Goal: Task Accomplishment & Management: Use online tool/utility

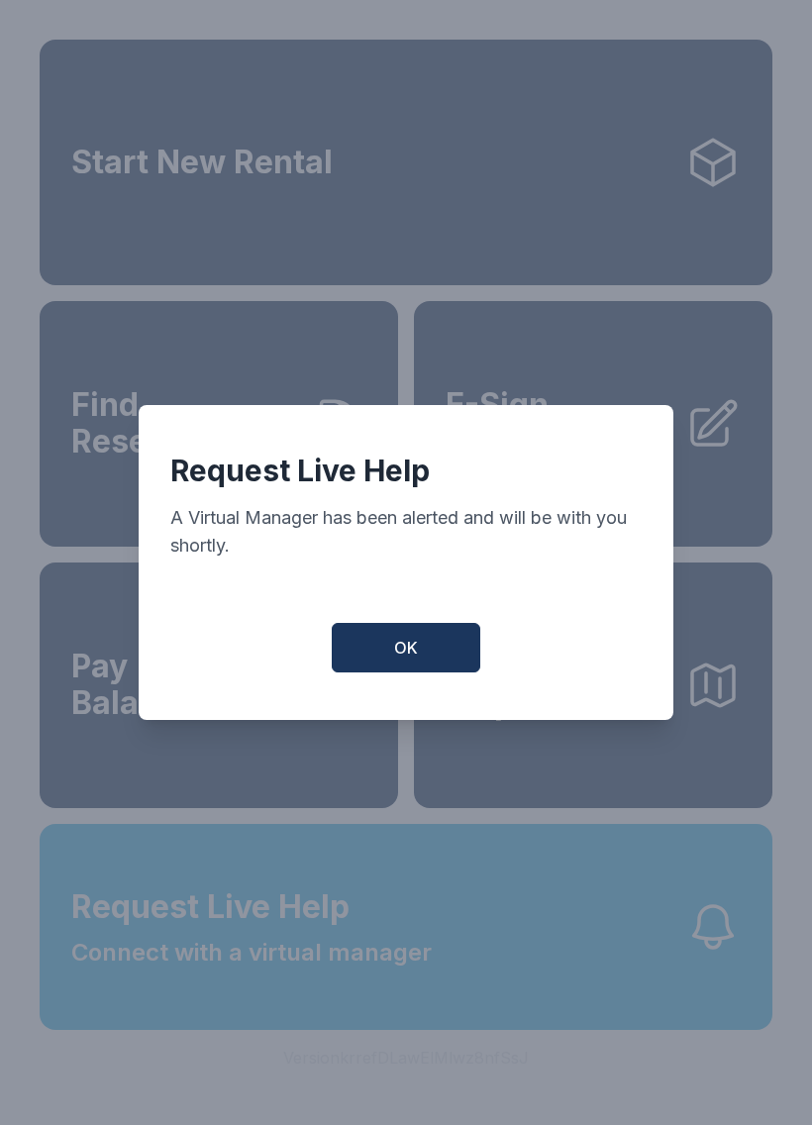
click at [405, 654] on span "OK" at bounding box center [406, 648] width 24 height 24
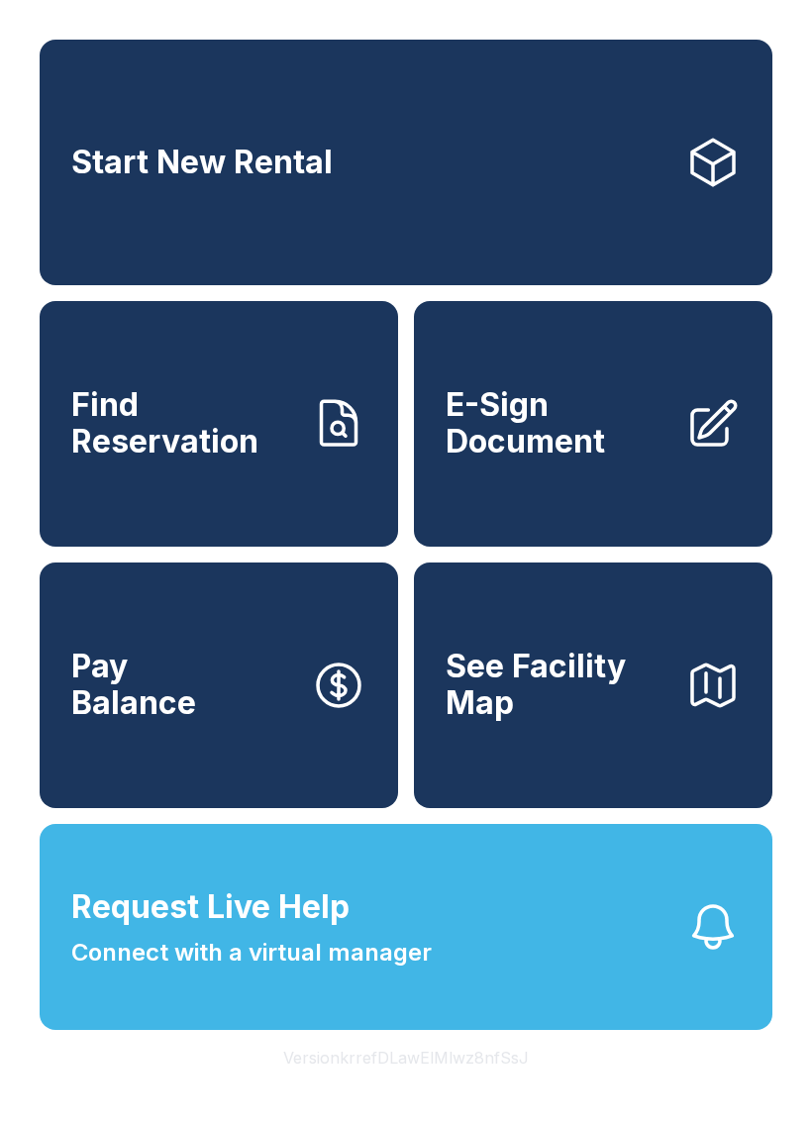
click at [717, 1118] on div "Start New Rental Find Reservation E-Sign Document Pay Balance See Facility Map …" at bounding box center [406, 562] width 812 height 1125
click at [799, 678] on div "Start New Rental Find Reservation E-Sign Document Pay Balance See Facility Map …" at bounding box center [406, 562] width 812 height 1125
click at [34, 456] on div "Start New Rental Find Reservation E-Sign Document Pay Balance See Facility Map …" at bounding box center [406, 562] width 812 height 1125
click at [629, 419] on span "E-Sign Document" at bounding box center [558, 423] width 224 height 72
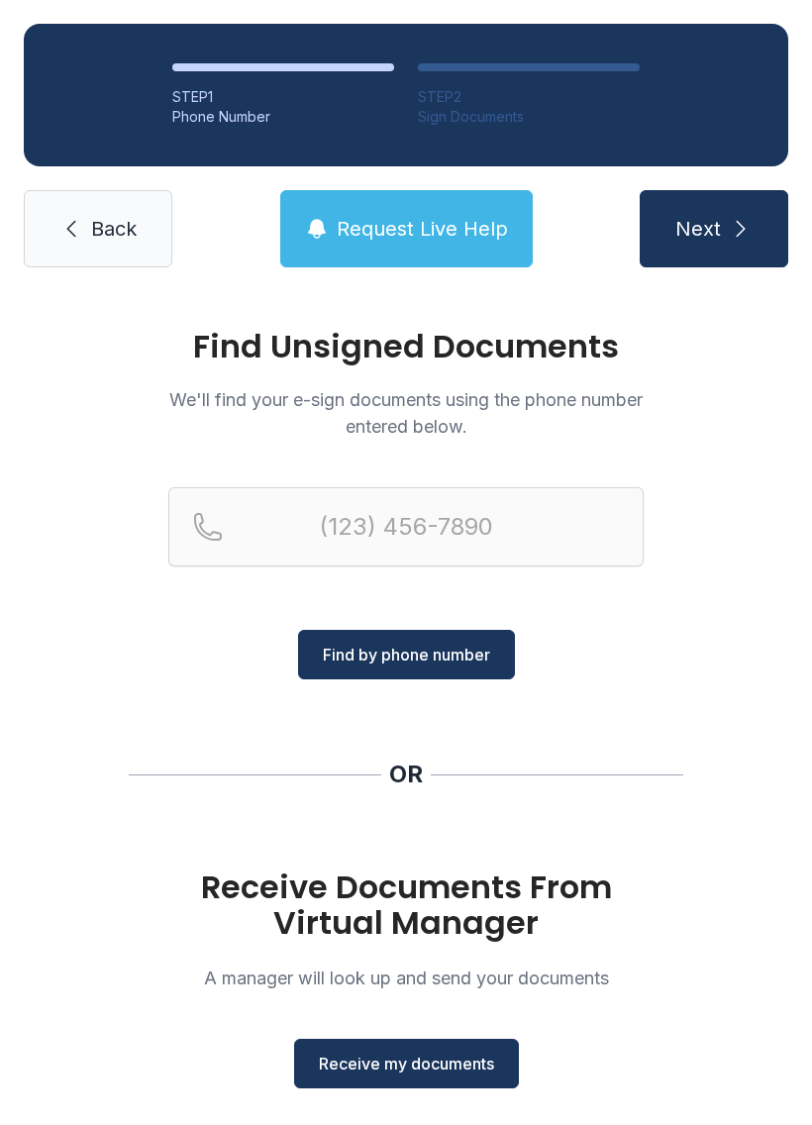
click at [513, 826] on div "Find Unsigned Documents We'll find your e-sign documents using the phone number…" at bounding box center [406, 729] width 812 height 876
click at [575, 644] on div "Find by phone number" at bounding box center [405, 583] width 475 height 192
click at [578, 650] on div "Find by phone number" at bounding box center [405, 583] width 475 height 192
click at [754, 311] on div "Find Unsigned Documents We'll find your e-sign documents using the phone number…" at bounding box center [406, 729] width 812 height 876
click at [9, 1100] on div "Find Unsigned Documents We'll find your e-sign documents using the phone number…" at bounding box center [406, 729] width 812 height 876
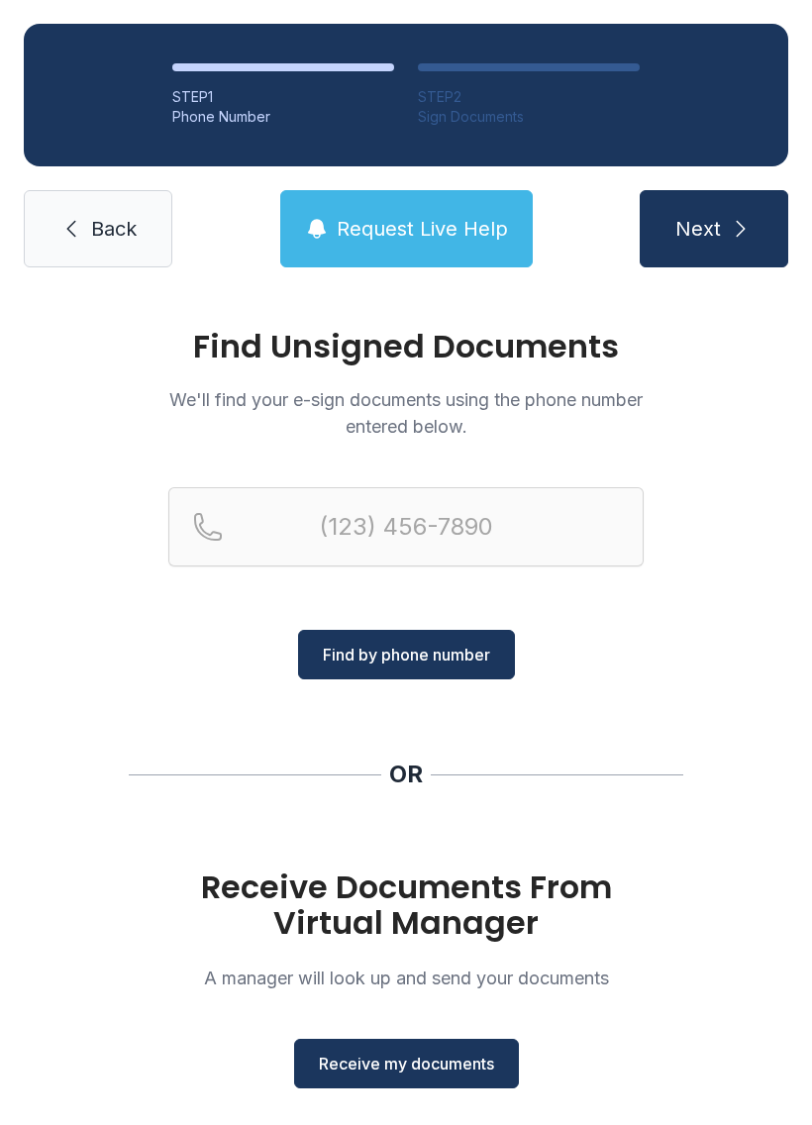
click at [34, 1035] on div "Find Unsigned Documents We'll find your e-sign documents using the phone number…" at bounding box center [406, 729] width 812 height 876
click at [68, 68] on ol "STEP 1 Phone Number STEP 2 Sign Documents" at bounding box center [406, 95] width 764 height 143
click at [66, 42] on ol "STEP 1 Phone Number STEP 2 Sign Documents" at bounding box center [406, 95] width 764 height 143
click at [26, 59] on ol "STEP 1 Phone Number STEP 2 Sign Documents" at bounding box center [406, 95] width 764 height 143
click at [45, 1124] on div "Find Unsigned Documents We'll find your e-sign documents using the phone number…" at bounding box center [406, 729] width 812 height 876
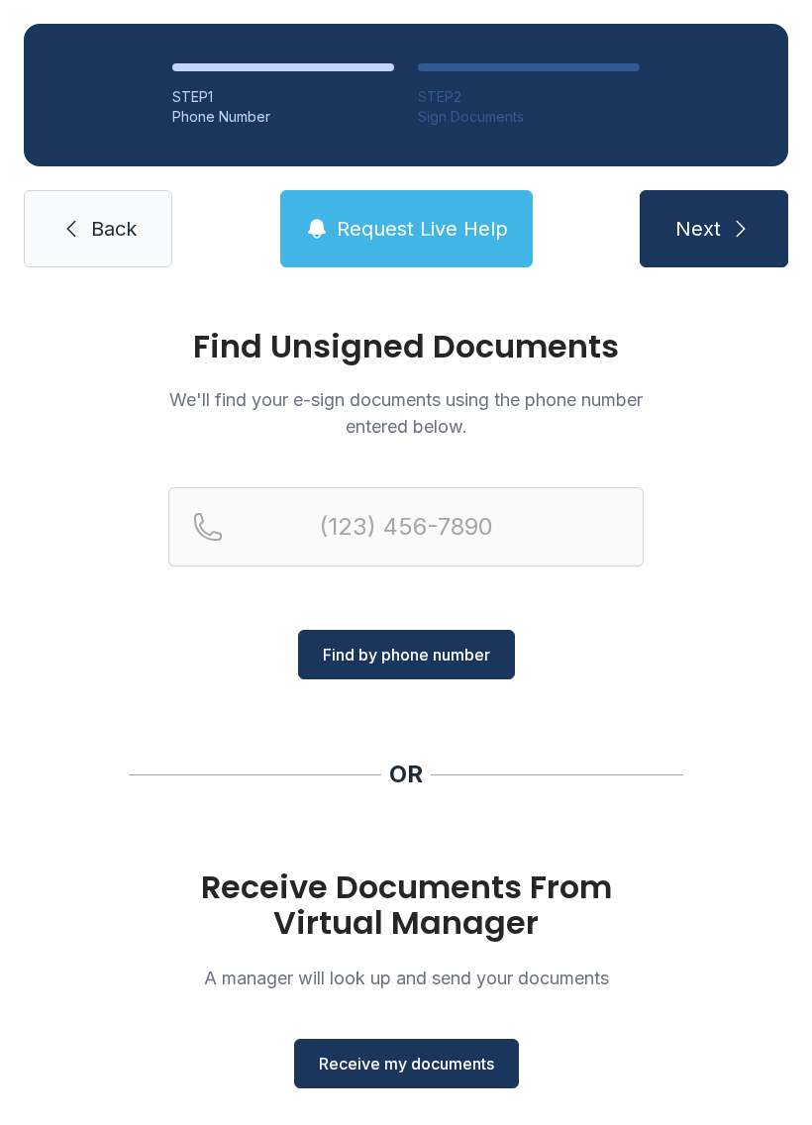
click at [242, 805] on div "Find Unsigned Documents We'll find your e-sign documents using the phone number…" at bounding box center [406, 729] width 812 height 876
click at [150, 1075] on div "Find Unsigned Documents We'll find your e-sign documents using the phone number…" at bounding box center [406, 729] width 812 height 876
click at [293, 1110] on div "Find Unsigned Documents We'll find your e-sign documents using the phone number…" at bounding box center [406, 729] width 812 height 876
click at [400, 1124] on div "Find Unsigned Documents We'll find your e-sign documents using the phone number…" at bounding box center [406, 729] width 812 height 876
click at [390, 1124] on div "Find Unsigned Documents We'll find your e-sign documents using the phone number…" at bounding box center [406, 729] width 812 height 876
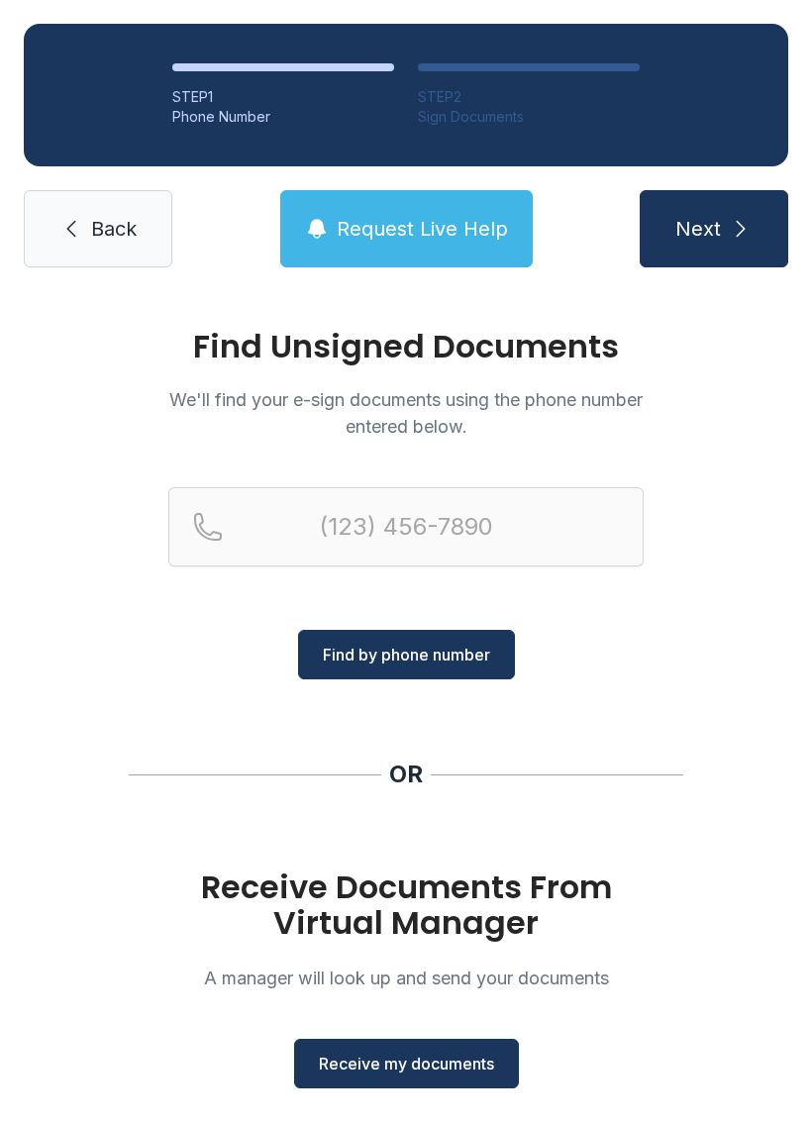
click at [719, 229] on span "Next" at bounding box center [698, 229] width 46 height 28
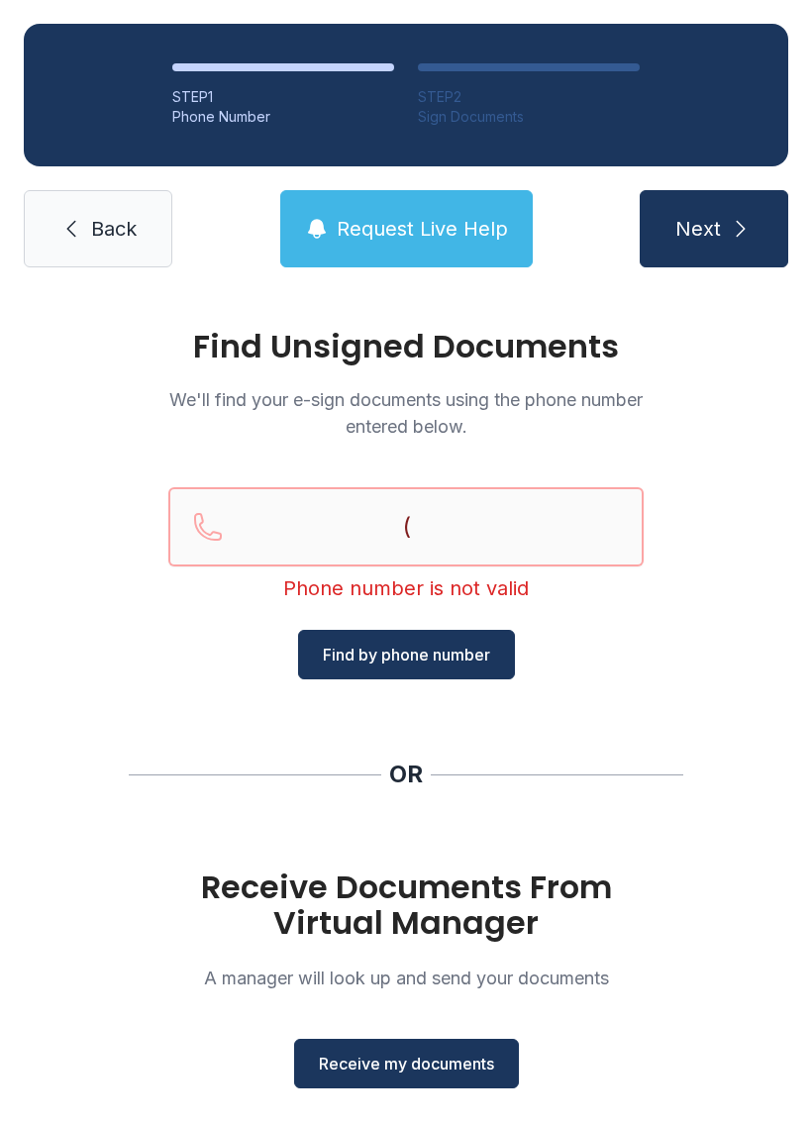
type input "("
click at [80, 229] on icon at bounding box center [71, 229] width 24 height 24
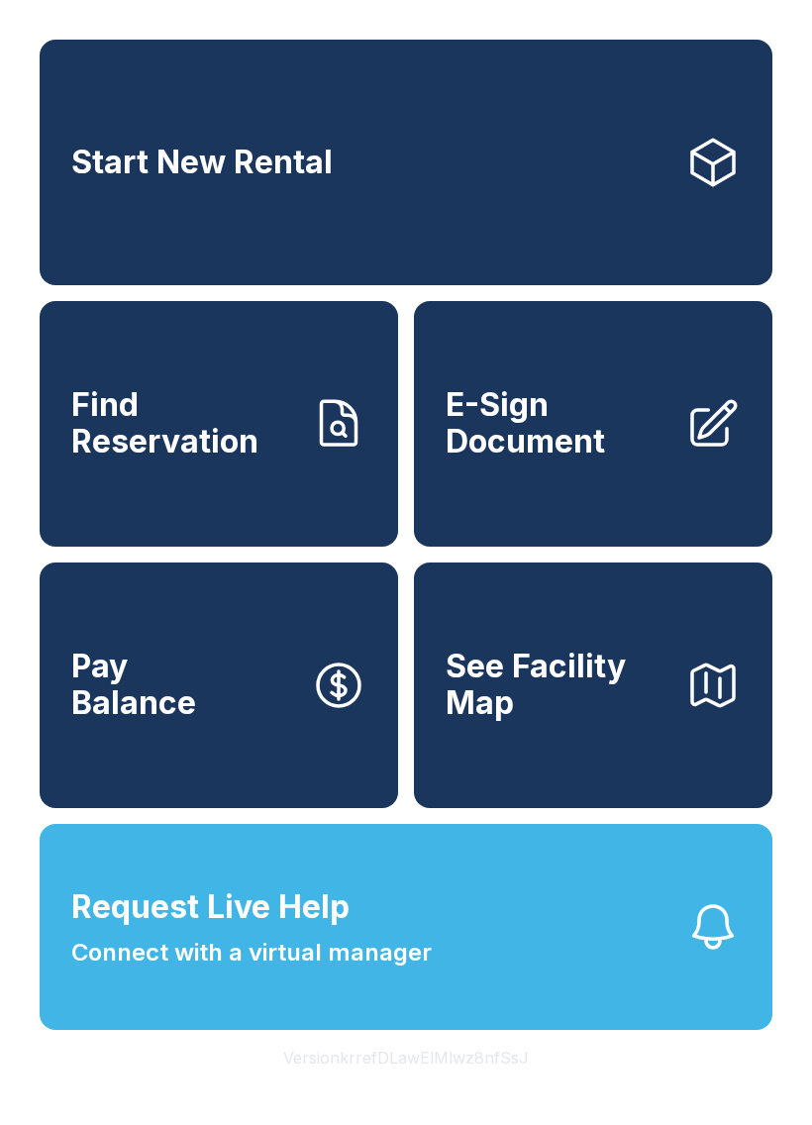
click at [366, 1078] on button "Version krrefDLawElMlwz8nfSsJ" at bounding box center [405, 1057] width 277 height 55
